Goal: Task Accomplishment & Management: Complete application form

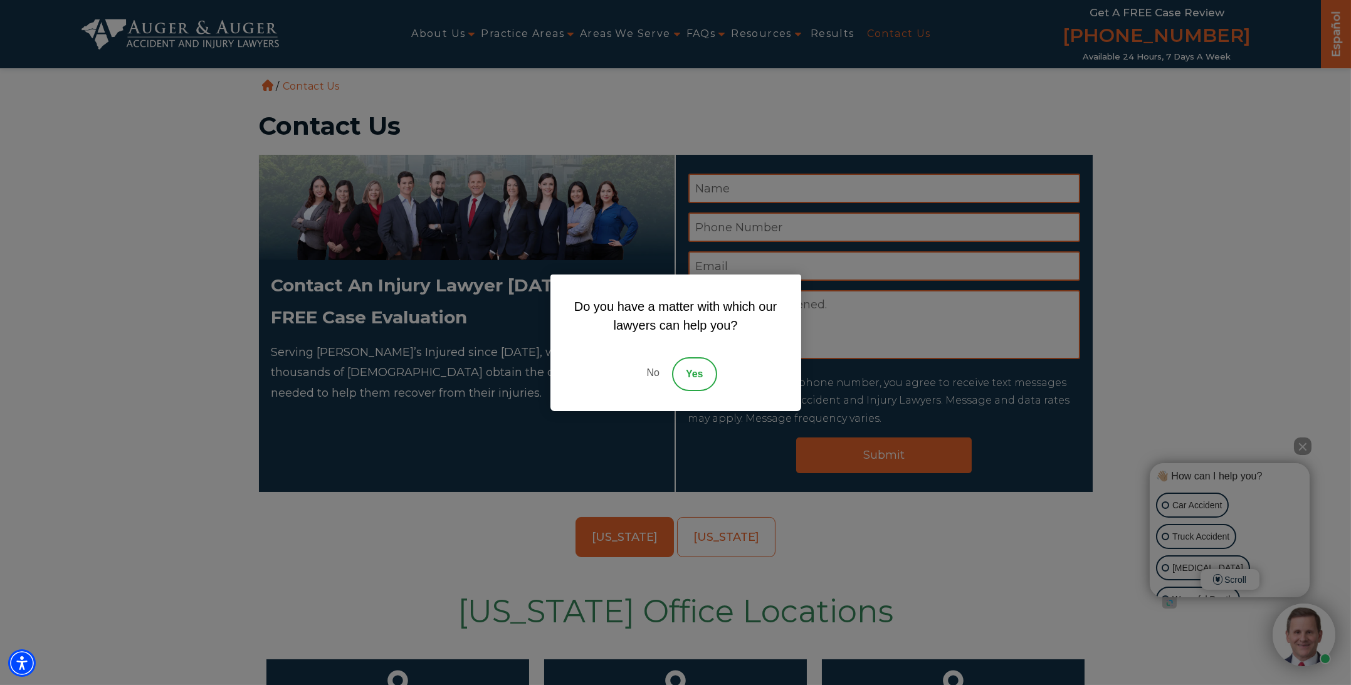
click at [1272, 187] on div "Do you have a matter with which our lawyers can help you? No Yes" at bounding box center [675, 342] width 1351 height 685
click at [1162, 155] on div "Do you have a matter with which our lawyers can help you? No Yes" at bounding box center [675, 342] width 1351 height 685
click at [696, 371] on link "Yes" at bounding box center [694, 374] width 45 height 34
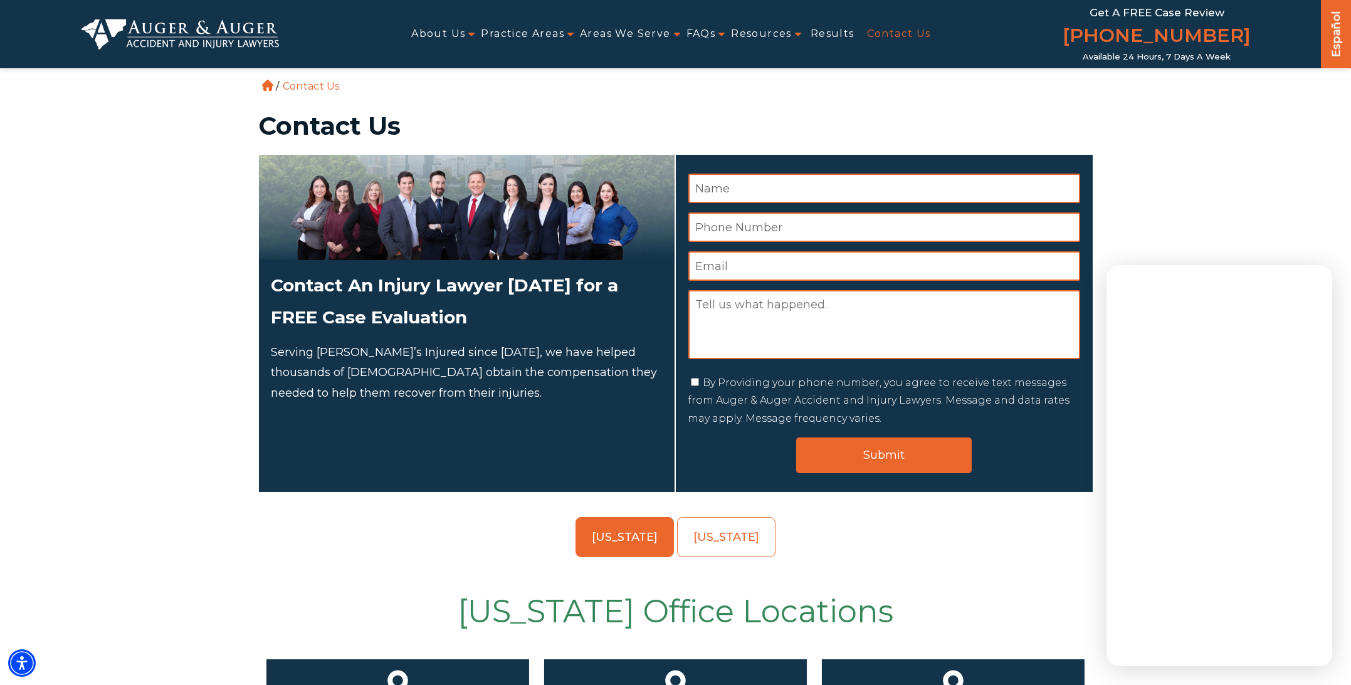
click at [695, 306] on textarea "Message" at bounding box center [884, 324] width 392 height 69
paste textarea "Does your firm work on a "contingency only" basis, or do you also take dog bite…"
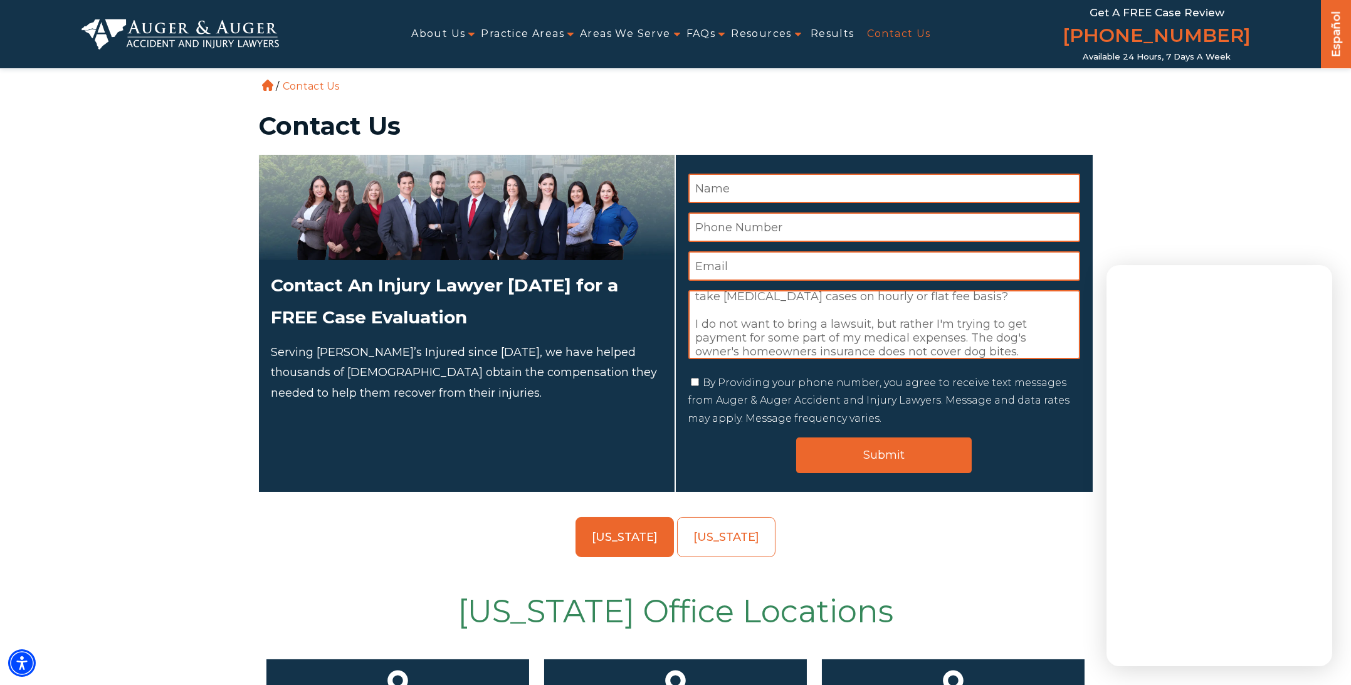
type textarea "Does your firm work on a "contingency only" basis, or do you also take dog bite…"
click at [693, 382] on input "By Providing your phone number, you agree to receive text messages from Auger &…" at bounding box center [695, 382] width 8 height 8
checkbox input "true"
click at [711, 192] on input "Name *" at bounding box center [884, 188] width 392 height 29
type input "DEBORAH A RUSSELL"
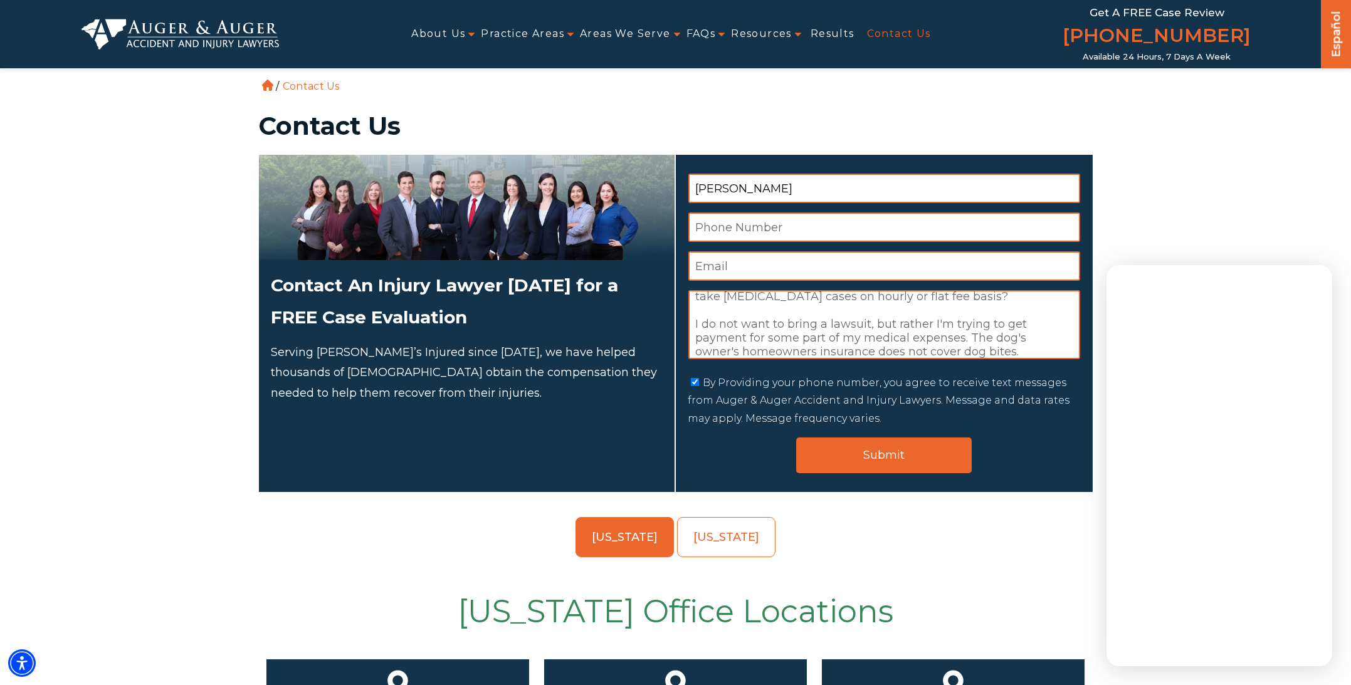
type input "9102208295"
type input "debrussellphoto@gmail.com"
drag, startPoint x: 766, startPoint y: 189, endPoint x: 723, endPoint y: 189, distance: 42.6
click at [723, 189] on input "DEBORAH A RUSSELL" at bounding box center [884, 188] width 392 height 29
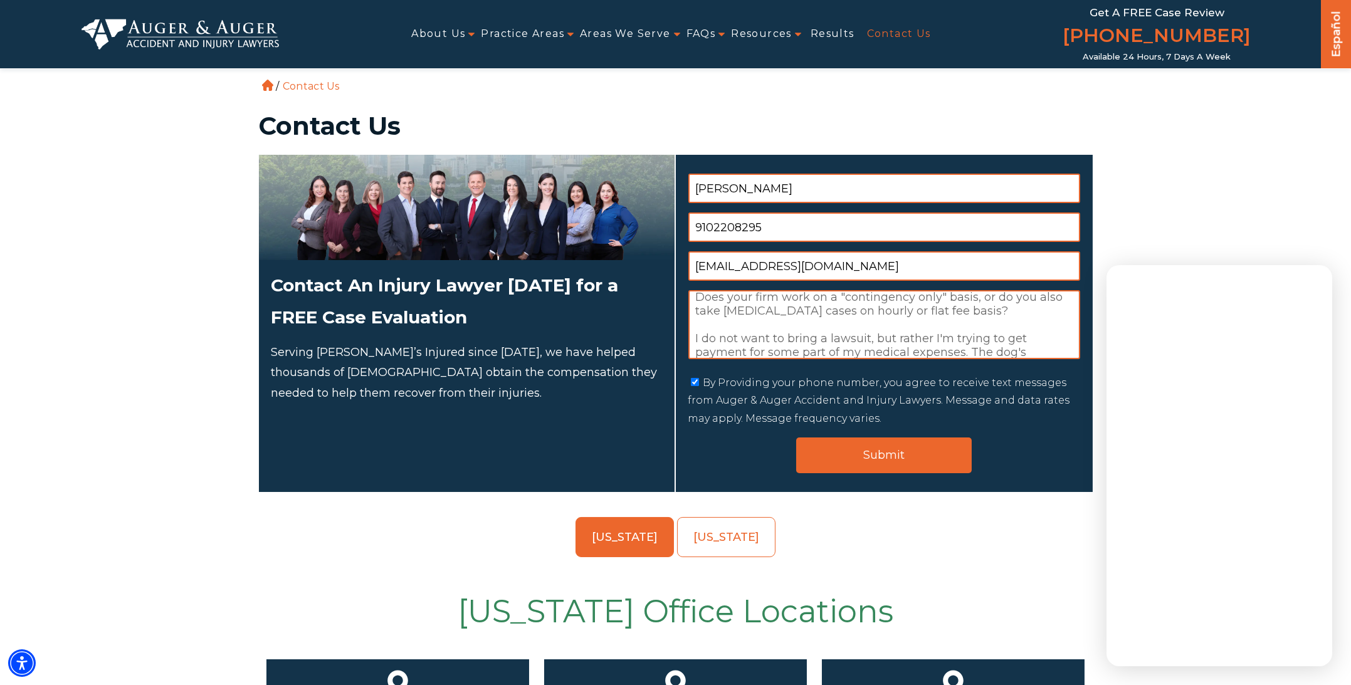
scroll to position [0, 0]
type input "DEB RUSSELL"
click at [810, 303] on textarea "Does your firm work on a "contingency only" basis, or do you also take dog bite…" at bounding box center [884, 324] width 392 height 69
click at [965, 332] on textarea "Does your firm work only on a "contingency only" basis, or do you also take dog…" at bounding box center [884, 324] width 392 height 69
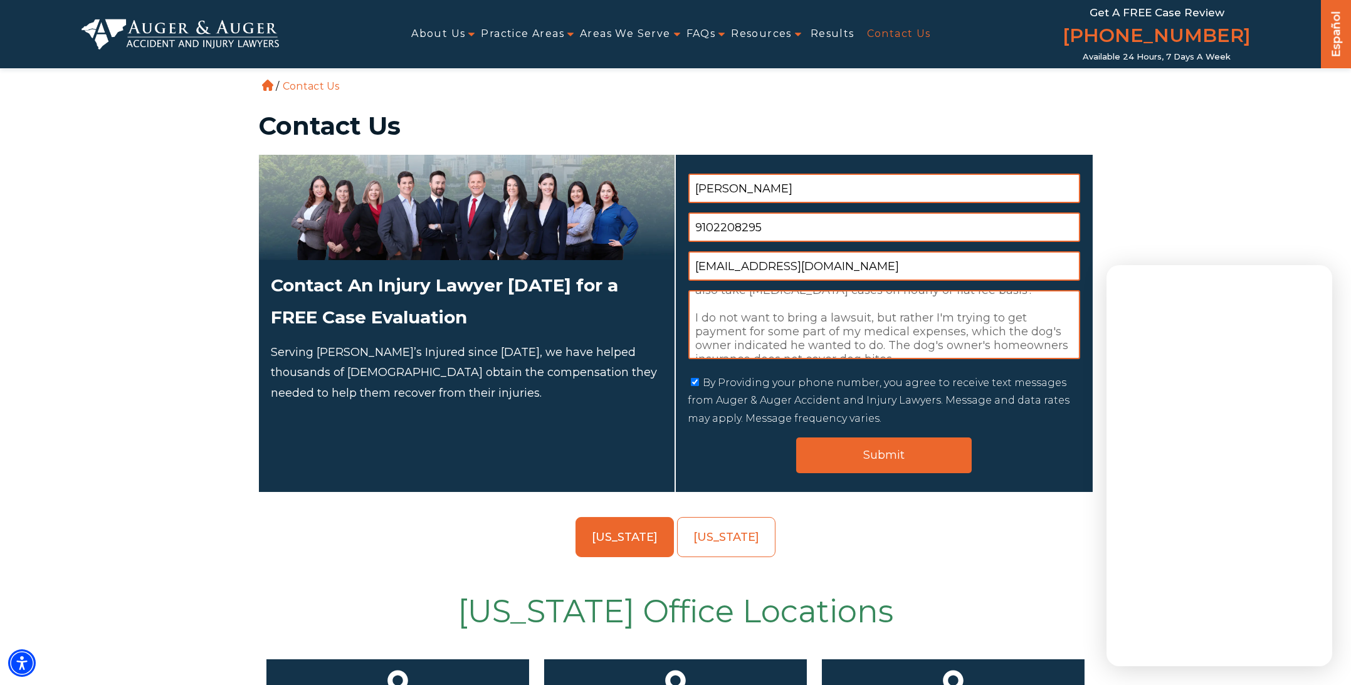
drag, startPoint x: 933, startPoint y: 343, endPoint x: 941, endPoint y: 344, distance: 8.2
click at [941, 344] on textarea "Does your firm work only on a "contingency only" basis, or do you also take dog…" at bounding box center [884, 324] width 392 height 69
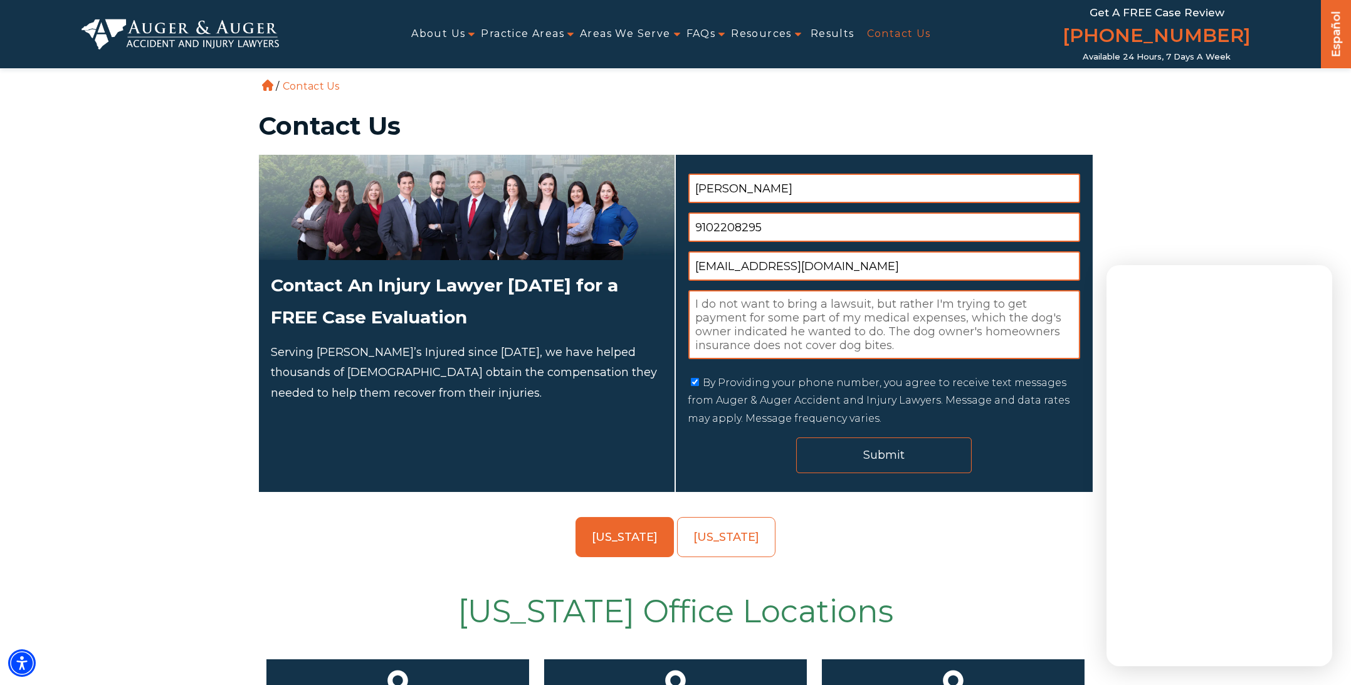
type textarea "Does your firm work only on a "contingency only" basis, or do you also take dog…"
click at [896, 456] on input "Submit" at bounding box center [884, 456] width 176 height 36
drag, startPoint x: 695, startPoint y: 303, endPoint x: 1018, endPoint y: 359, distance: 328.1
click at [1018, 359] on textarea "Does your firm work only on a "contingency only" basis, or do you also take dog…" at bounding box center [884, 324] width 392 height 69
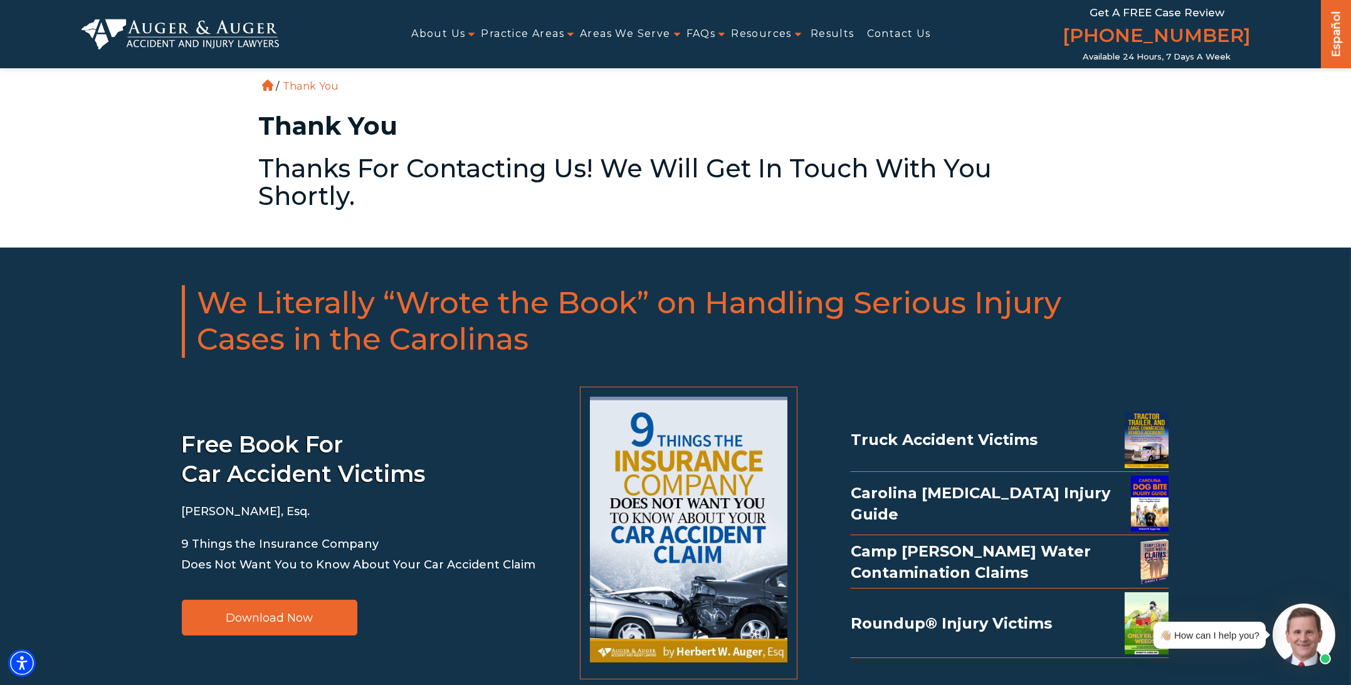
click at [999, 476] on div "Carolina [MEDICAL_DATA] Injury Guide" at bounding box center [1010, 504] width 318 height 56
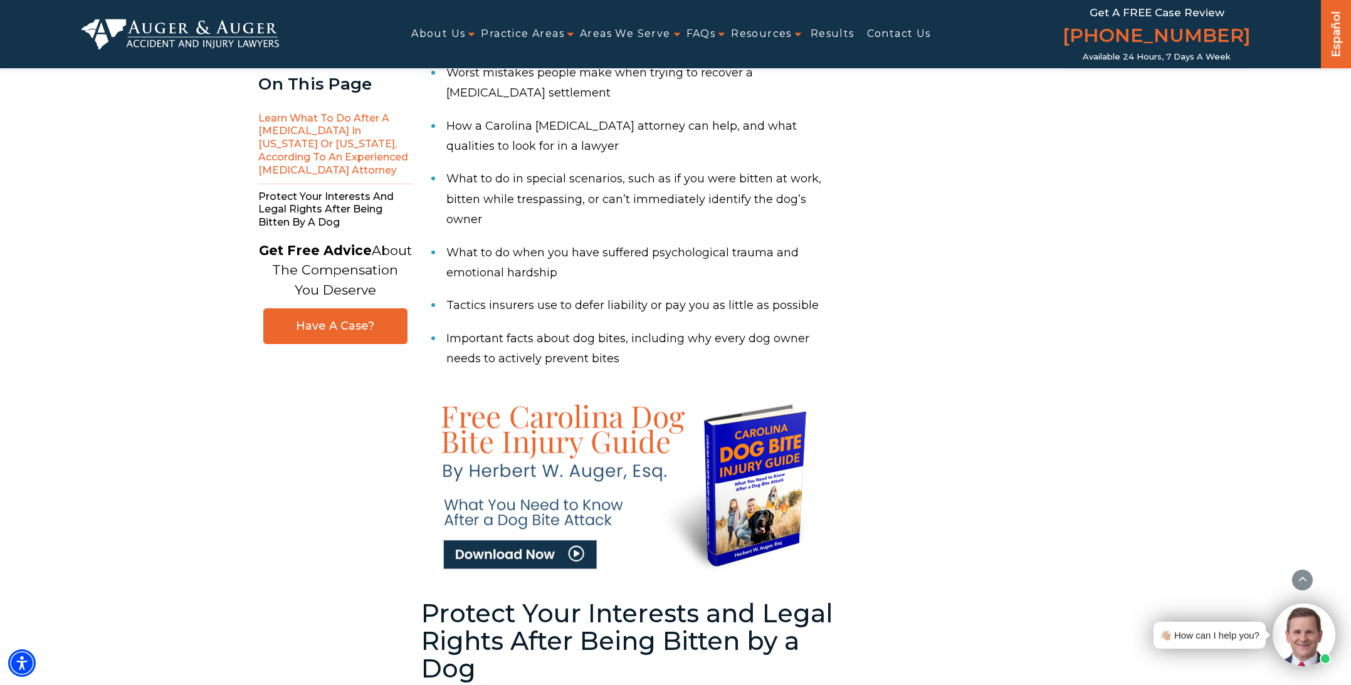
scroll to position [1755, 0]
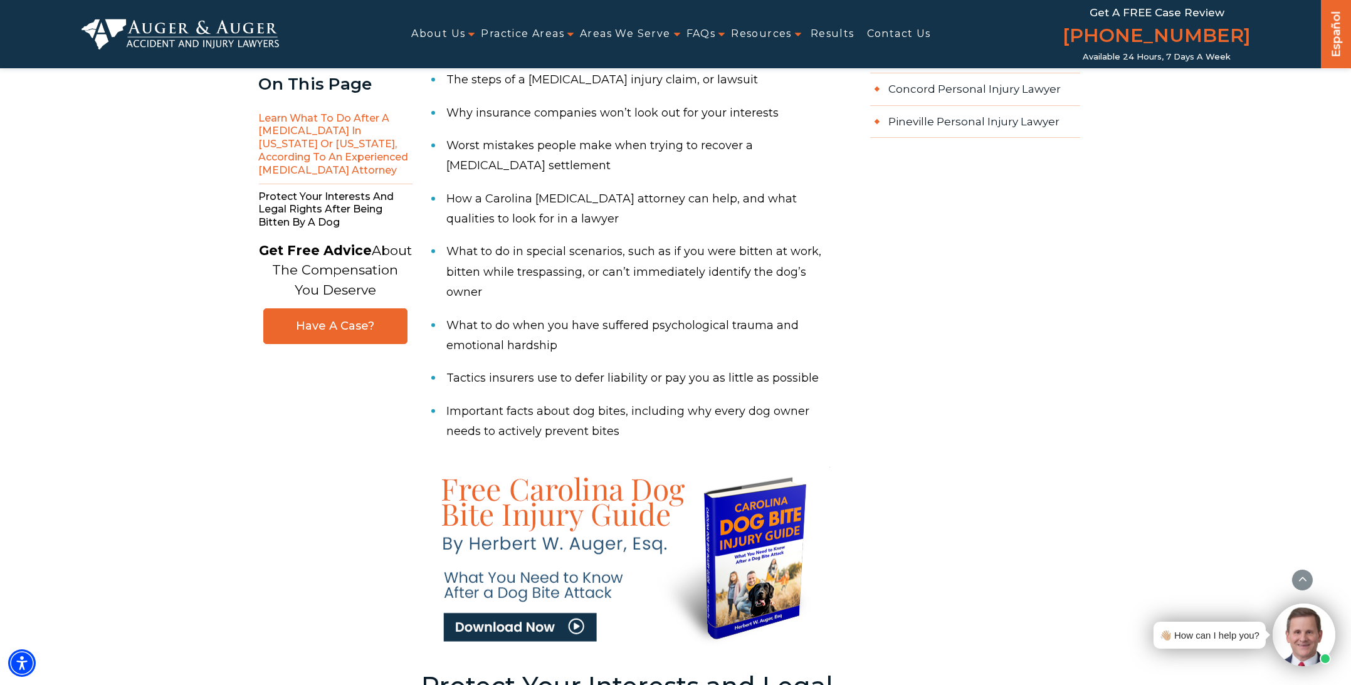
click at [488, 467] on img at bounding box center [632, 557] width 396 height 181
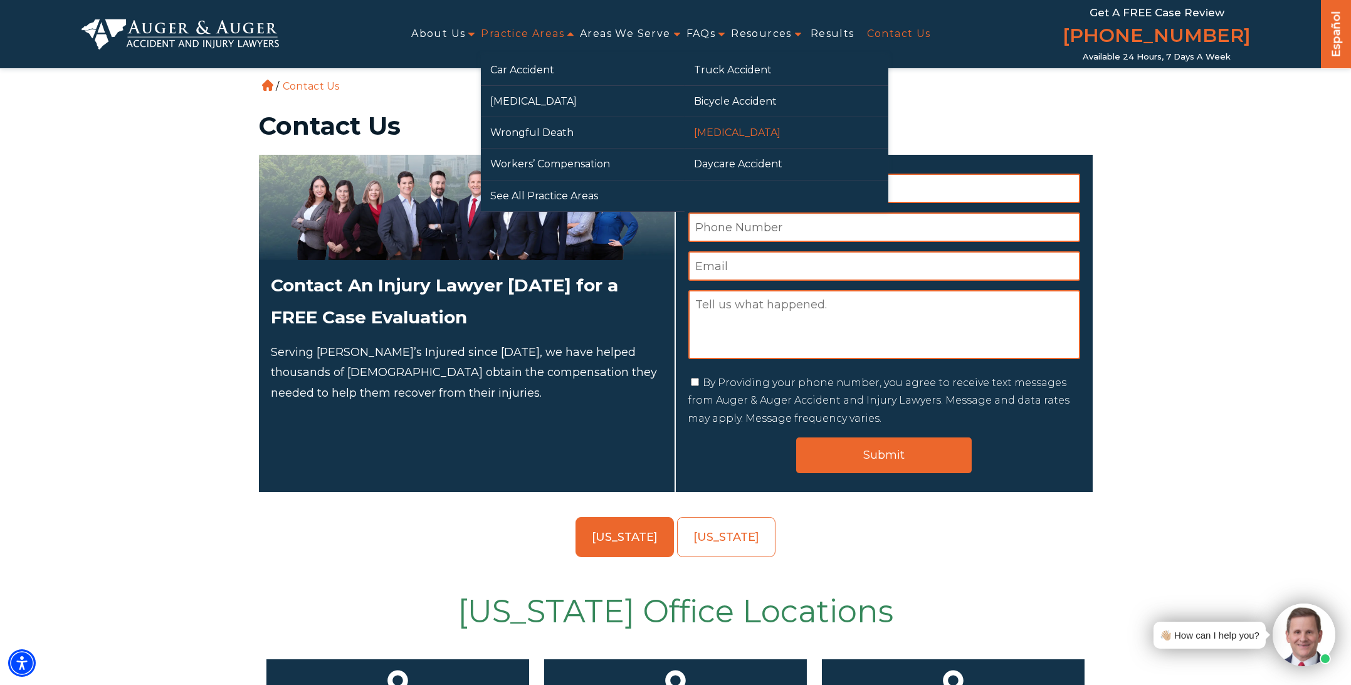
click at [706, 132] on link "[MEDICAL_DATA]" at bounding box center [787, 132] width 204 height 31
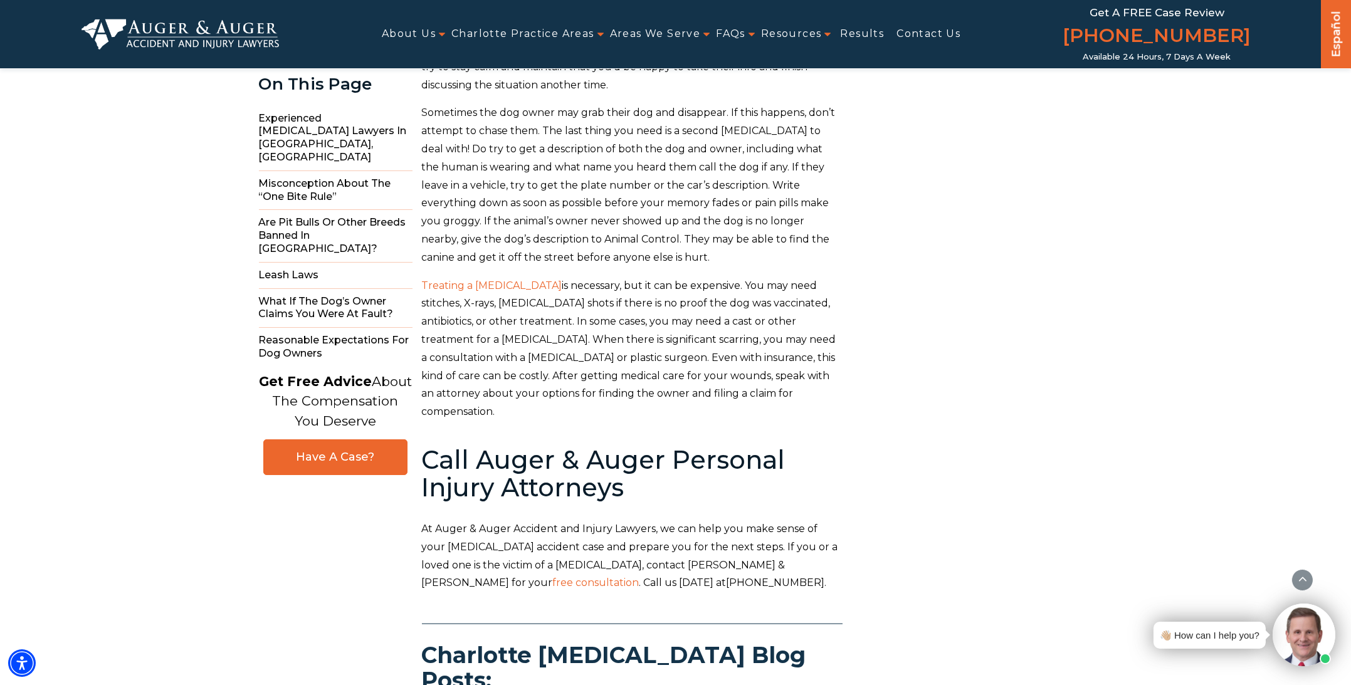
scroll to position [4451, 0]
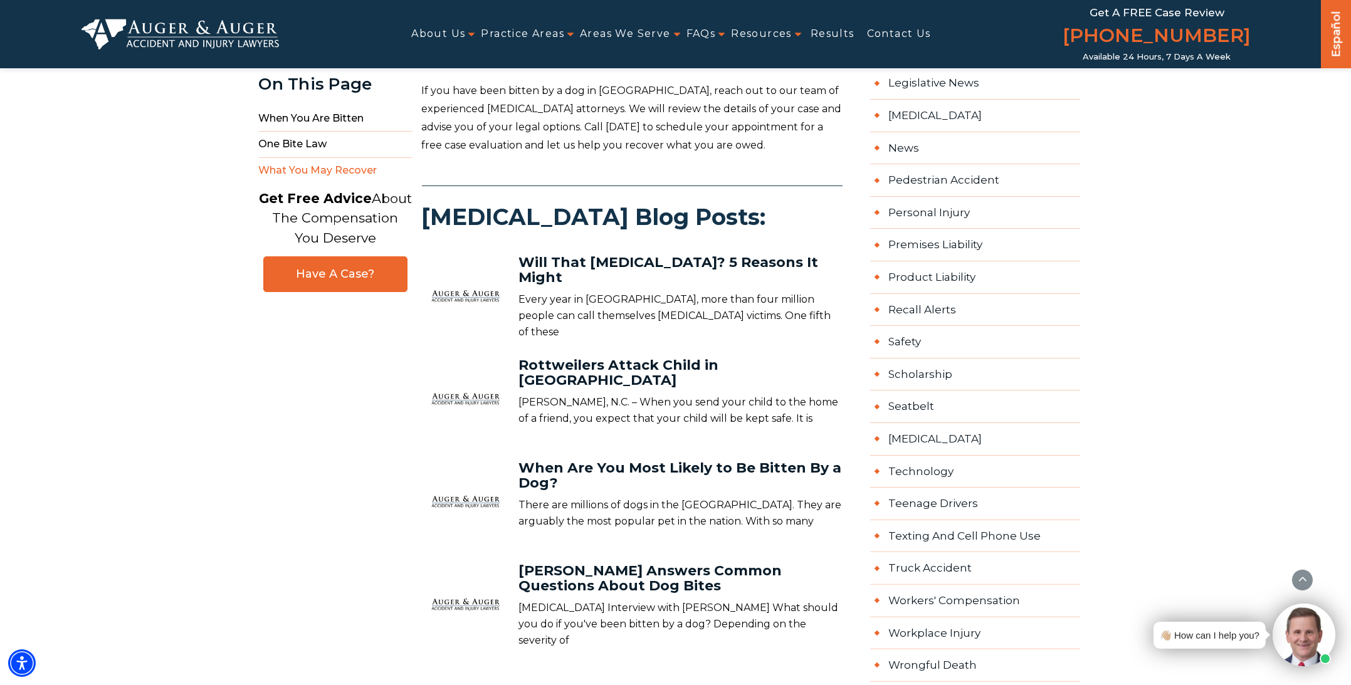
scroll to position [1442, 0]
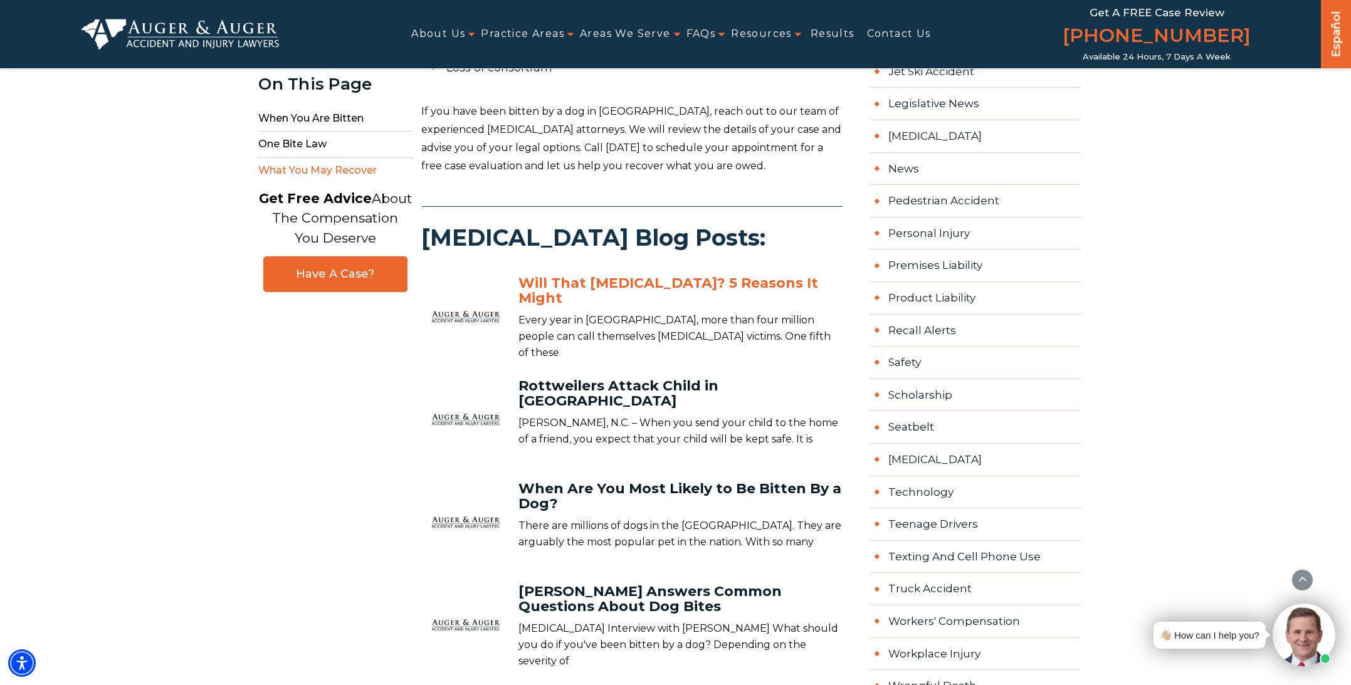
click at [602, 282] on link "Will That [MEDICAL_DATA]? 5 Reasons It Might" at bounding box center [669, 291] width 300 height 32
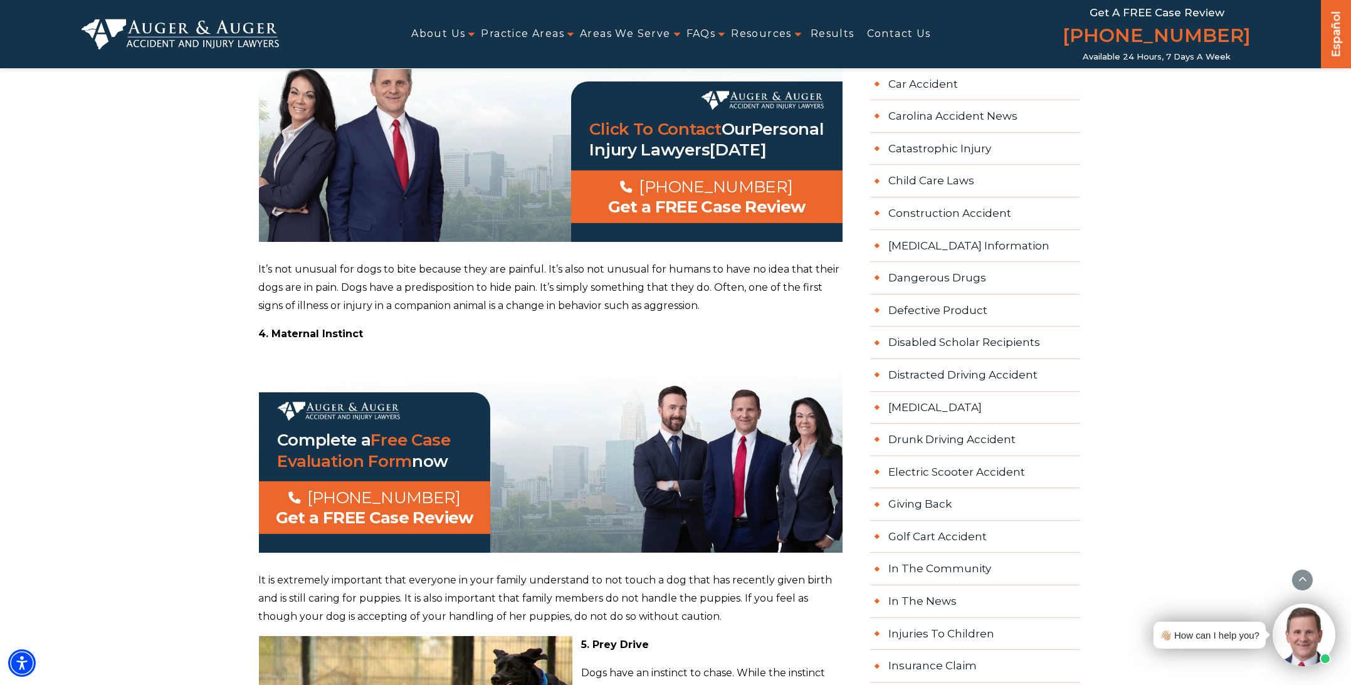
scroll to position [439, 0]
